Goal: Transaction & Acquisition: Purchase product/service

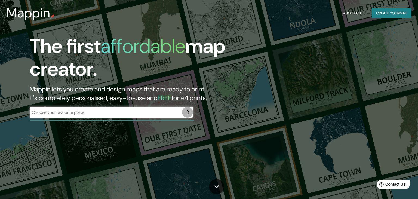
click at [188, 114] on icon "button" at bounding box center [187, 112] width 7 height 7
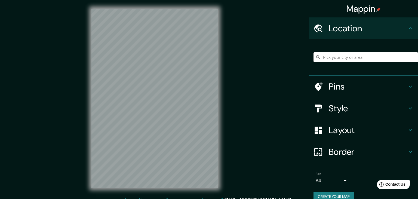
click at [369, 56] on input "Pick your city or area" at bounding box center [366, 57] width 105 height 10
click at [330, 57] on input "Pick your city or area" at bounding box center [366, 57] width 105 height 10
paste input "18.982255364776545, -99.23824428596642"
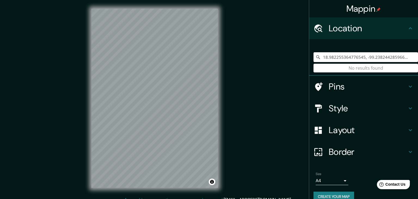
type input "18.982255364776545, -99.23824428596642"
drag, startPoint x: 408, startPoint y: 55, endPoint x: 268, endPoint y: 62, distance: 140.2
click at [314, 62] on input "18.982255364776545, -99.23824428596642" at bounding box center [366, 57] width 105 height 10
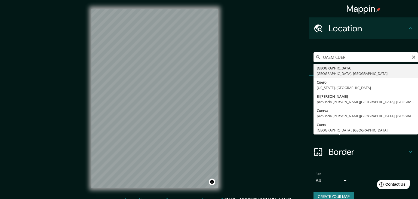
drag, startPoint x: 350, startPoint y: 60, endPoint x: 325, endPoint y: 60, distance: 25.6
click at [325, 60] on input "UAEM CUER" at bounding box center [366, 57] width 105 height 10
type input "I"
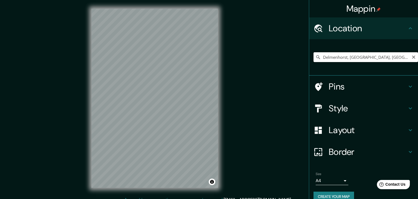
click at [387, 53] on input "Delmenhorst, [GEOGRAPHIC_DATA], [GEOGRAPHIC_DATA]" at bounding box center [366, 57] width 105 height 10
type input "Delmenhorst, [GEOGRAPHIC_DATA], [GEOGRAPHIC_DATA]"
click at [414, 58] on icon "Clear" at bounding box center [414, 57] width 4 height 4
click at [219, 83] on div "© Mapbox © OpenStreetMap Improve this map" at bounding box center [155, 98] width 144 height 197
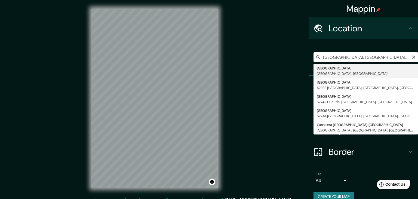
click at [398, 57] on input "[GEOGRAPHIC_DATA], [GEOGRAPHIC_DATA], [GEOGRAPHIC_DATA]" at bounding box center [366, 57] width 105 height 10
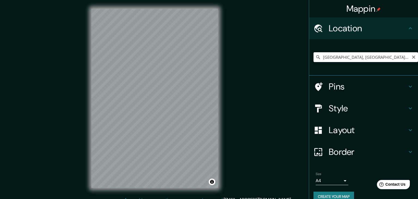
click at [339, 57] on input "[GEOGRAPHIC_DATA], [GEOGRAPHIC_DATA], [GEOGRAPHIC_DATA]" at bounding box center [366, 57] width 105 height 10
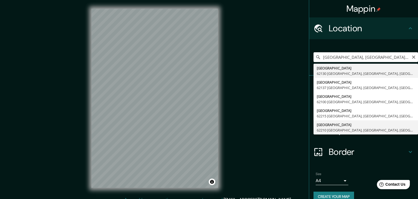
type input "[GEOGRAPHIC_DATA], [GEOGRAPHIC_DATA], [GEOGRAPHIC_DATA]"
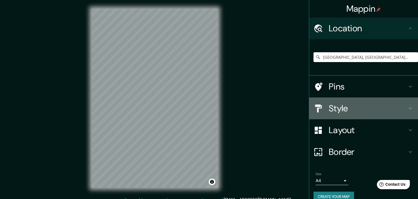
click at [393, 110] on h4 "Style" at bounding box center [368, 108] width 78 height 11
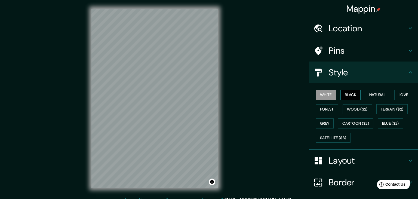
click at [360, 98] on button "Black" at bounding box center [351, 95] width 20 height 10
click at [377, 96] on button "Natural" at bounding box center [377, 95] width 25 height 10
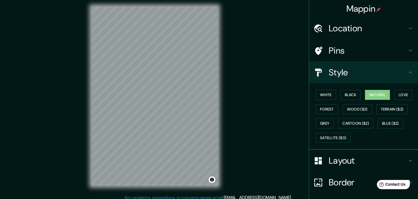
scroll to position [2, 0]
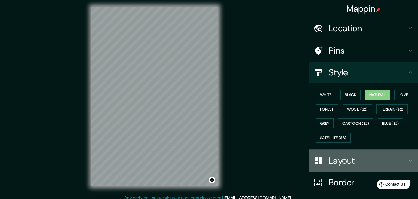
click at [386, 167] on div "Layout" at bounding box center [364, 161] width 109 height 22
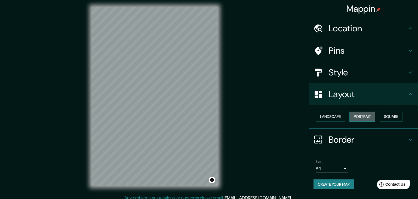
click at [376, 119] on button "Portrait" at bounding box center [363, 117] width 26 height 10
click at [390, 119] on button "Square" at bounding box center [391, 117] width 23 height 10
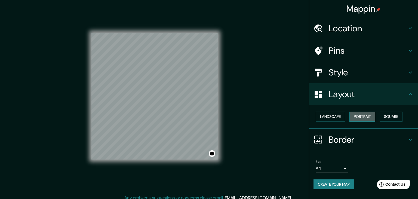
click at [370, 113] on button "Portrait" at bounding box center [363, 117] width 26 height 10
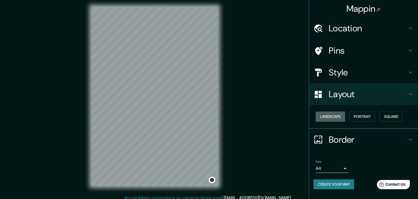
click at [340, 116] on button "Landscape" at bounding box center [330, 117] width 29 height 10
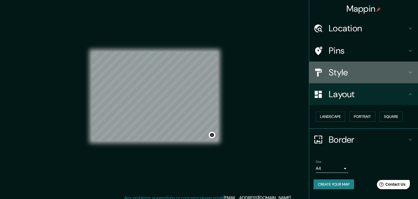
click at [347, 66] on div "Style" at bounding box center [364, 73] width 109 height 22
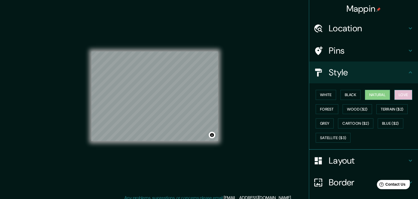
click at [399, 98] on button "Love" at bounding box center [404, 95] width 18 height 10
click at [324, 107] on button "Forest" at bounding box center [327, 109] width 23 height 10
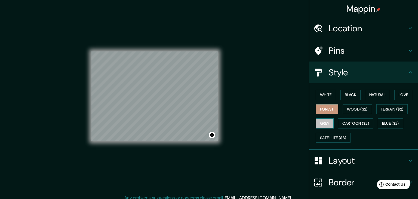
click at [332, 120] on button "Grey" at bounding box center [325, 124] width 18 height 10
click at [368, 119] on button "Cartoon ($2)" at bounding box center [355, 124] width 35 height 10
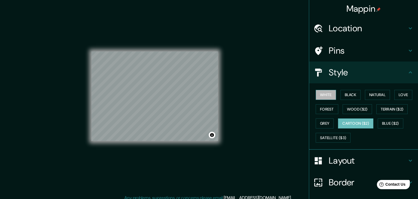
click at [329, 96] on button "White" at bounding box center [326, 95] width 20 height 10
click at [359, 96] on button "Black" at bounding box center [351, 95] width 20 height 10
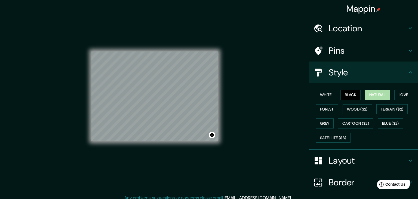
click at [378, 95] on button "Natural" at bounding box center [377, 95] width 25 height 10
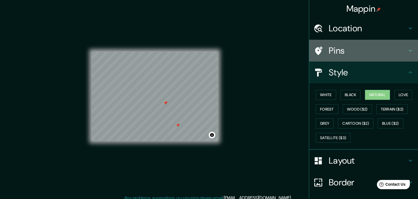
click at [352, 49] on h4 "Pins" at bounding box center [368, 50] width 78 height 11
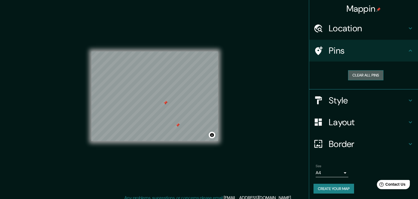
click at [363, 74] on button "Clear all pins" at bounding box center [365, 75] width 35 height 10
